Goal: Navigation & Orientation: Understand site structure

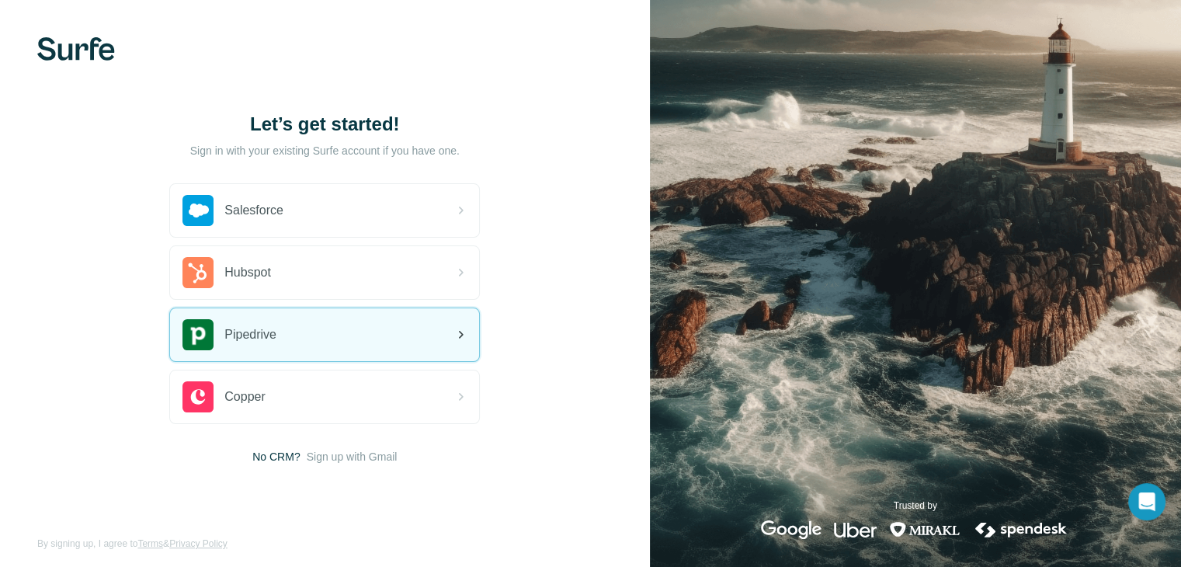
click at [446, 336] on div "Pipedrive" at bounding box center [324, 334] width 309 height 53
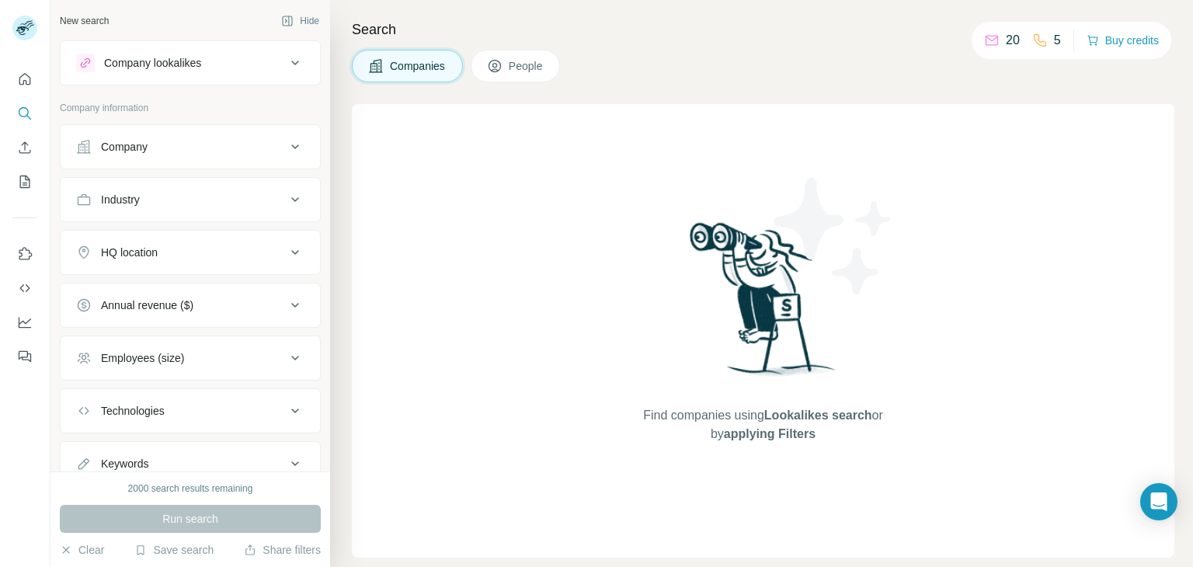
click at [534, 67] on span "People" at bounding box center [527, 66] width 36 height 16
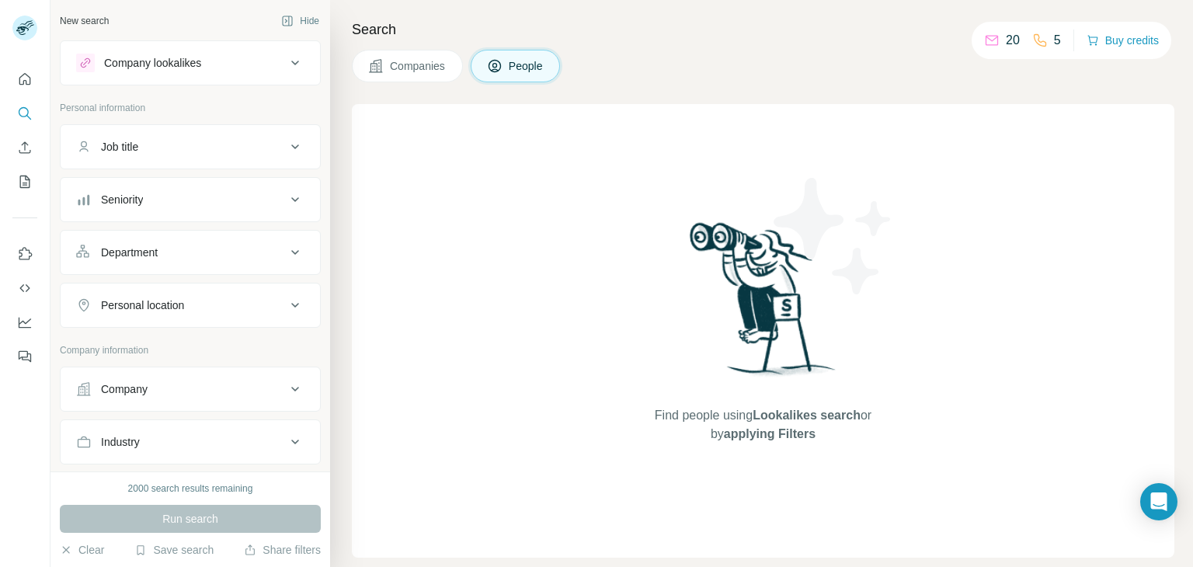
click at [112, 44] on button "Company lookalikes" at bounding box center [190, 62] width 259 height 37
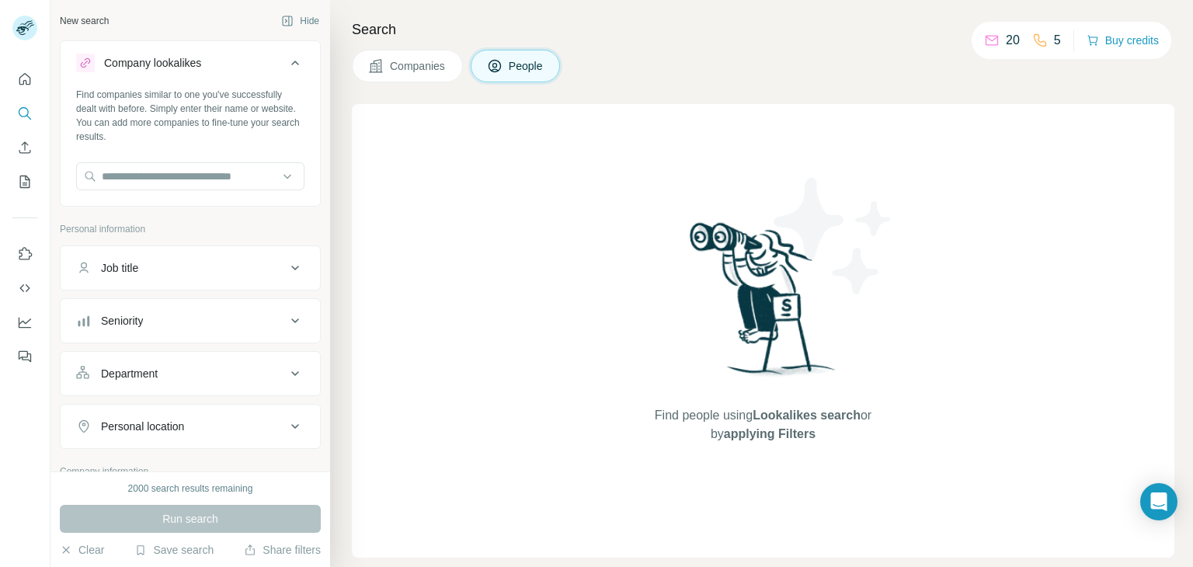
click at [112, 44] on button "Company lookalikes" at bounding box center [190, 65] width 259 height 43
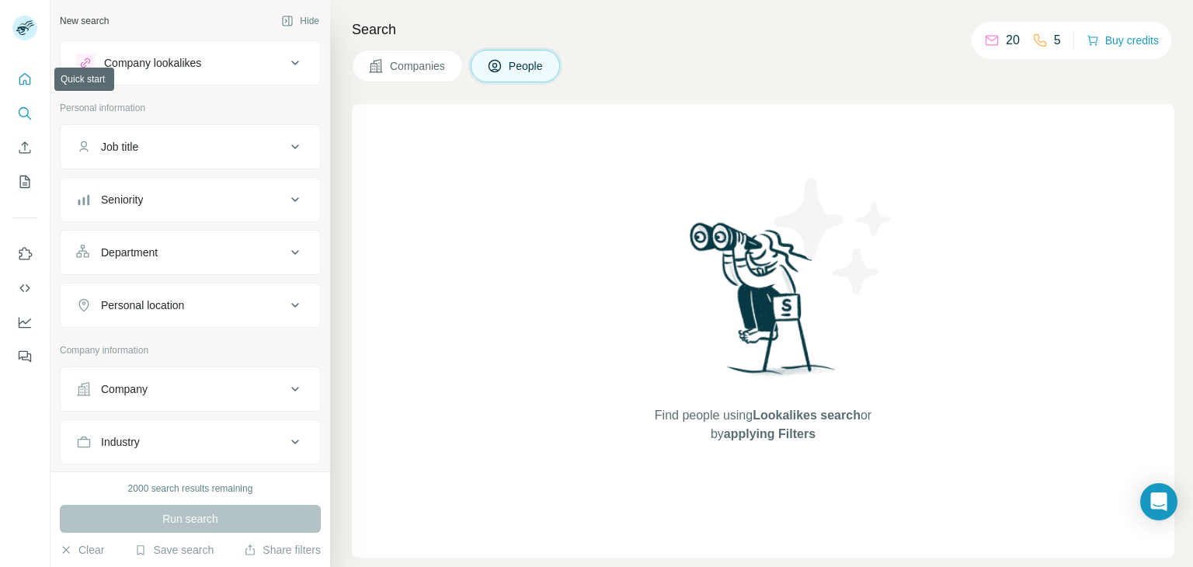
click at [22, 84] on icon "Quick start" at bounding box center [25, 79] width 16 height 16
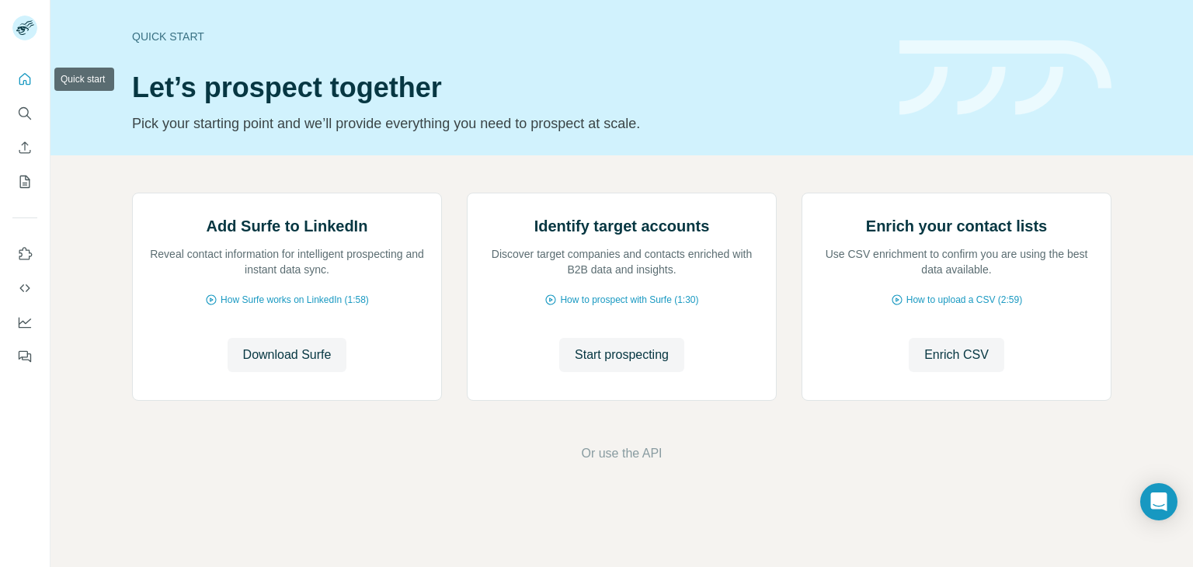
click at [31, 76] on icon "Quick start" at bounding box center [25, 79] width 16 height 16
